Goal: Check status: Check status

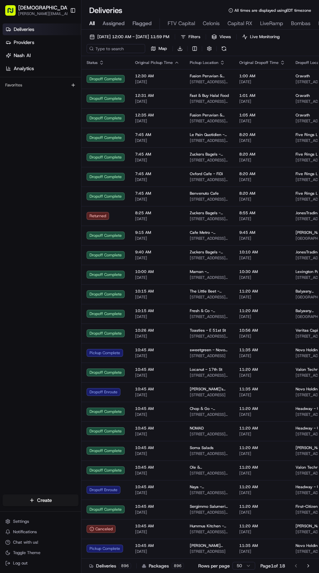
scroll to position [0, 66]
click at [144, 24] on span "Celonis" at bounding box center [145, 24] width 17 height 8
type input "Celonis"
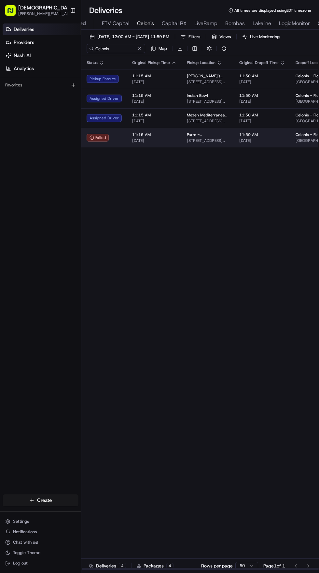
click at [191, 141] on span "[STREET_ADDRESS][PERSON_NAME][US_STATE]" at bounding box center [208, 140] width 42 height 5
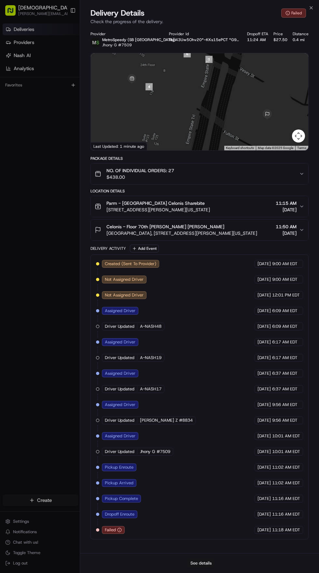
click at [194, 562] on button "See details" at bounding box center [201, 562] width 27 height 9
